Goal: Information Seeking & Learning: Understand process/instructions

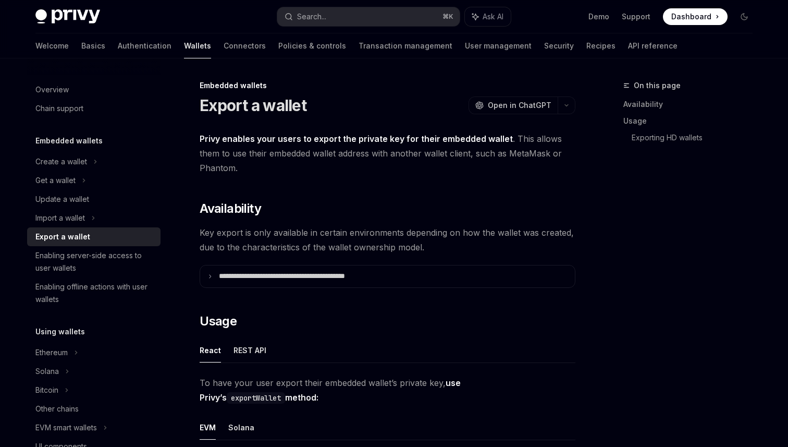
scroll to position [355, 0]
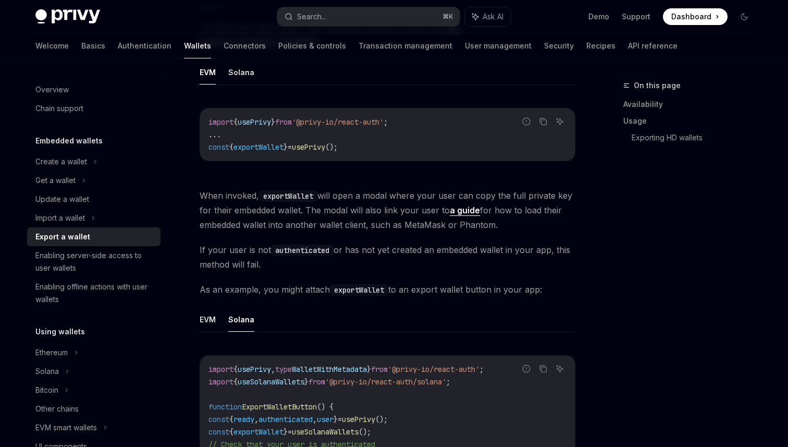
click at [96, 234] on div "Export a wallet" at bounding box center [94, 236] width 119 height 13
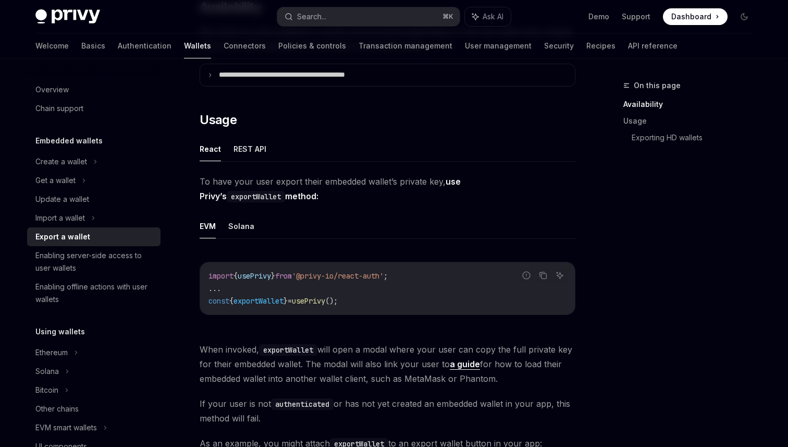
scroll to position [203, 0]
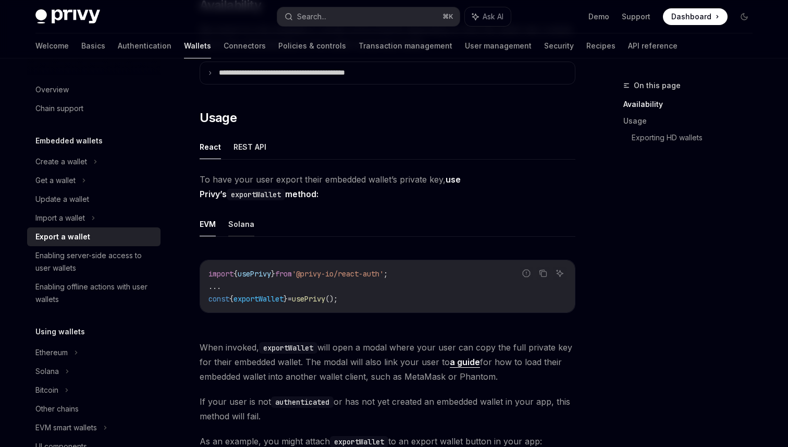
click at [239, 225] on button "Solana" at bounding box center [241, 224] width 26 height 25
type textarea "*"
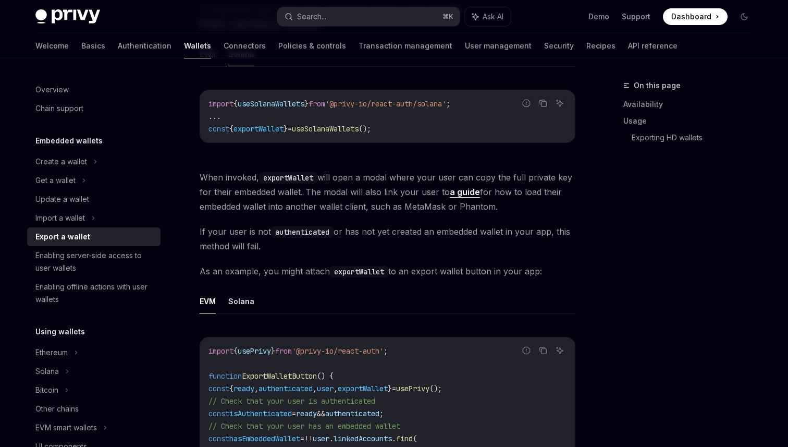
scroll to position [381, 0]
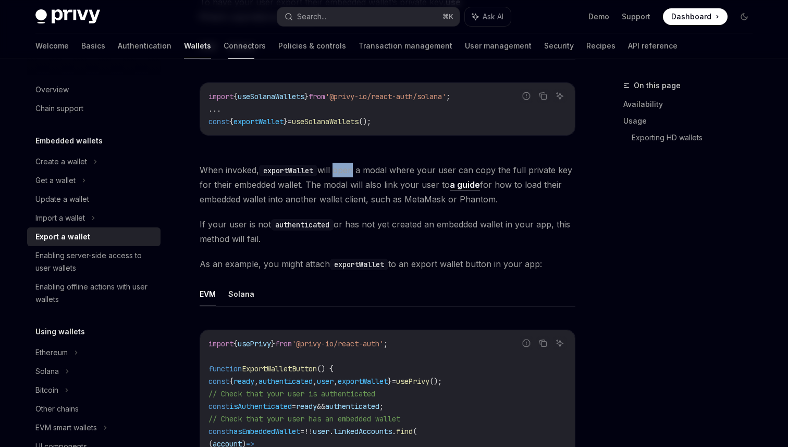
drag, startPoint x: 336, startPoint y: 172, endPoint x: 354, endPoint y: 170, distance: 18.4
click at [354, 170] on span "When invoked, exportWallet will open a modal where your user can copy the full …" at bounding box center [388, 185] width 376 height 44
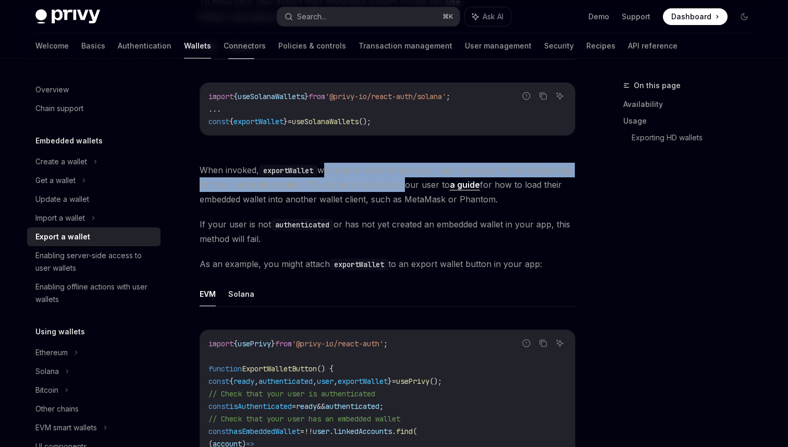
drag, startPoint x: 324, startPoint y: 171, endPoint x: 401, endPoint y: 186, distance: 78.6
click at [401, 186] on span "When invoked, exportWallet will open a modal where your user can copy the full …" at bounding box center [388, 185] width 376 height 44
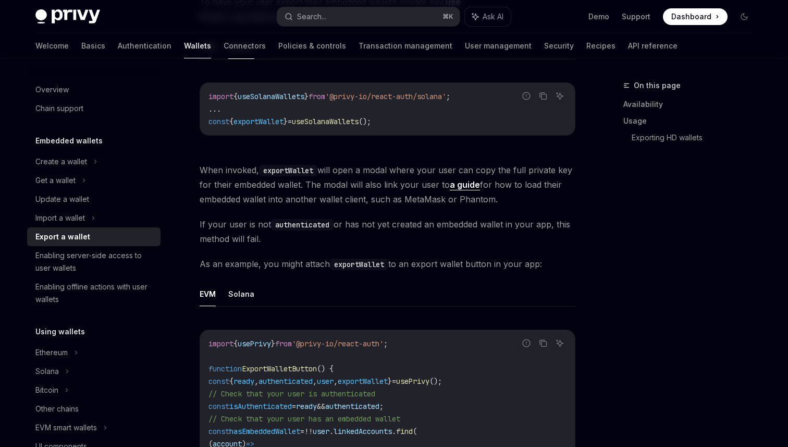
click at [388, 173] on span "When invoked, exportWallet will open a modal where your user can copy the full …" at bounding box center [388, 185] width 376 height 44
click at [460, 184] on link "a guide" at bounding box center [465, 184] width 30 height 11
